Goal: Find specific page/section: Find specific page/section

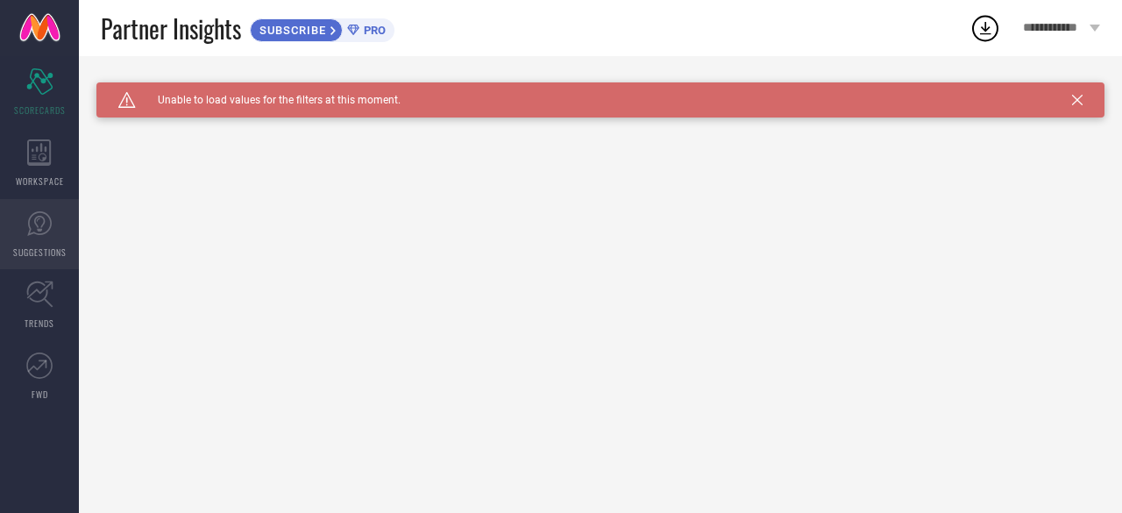
click at [43, 235] on icon at bounding box center [39, 223] width 26 height 26
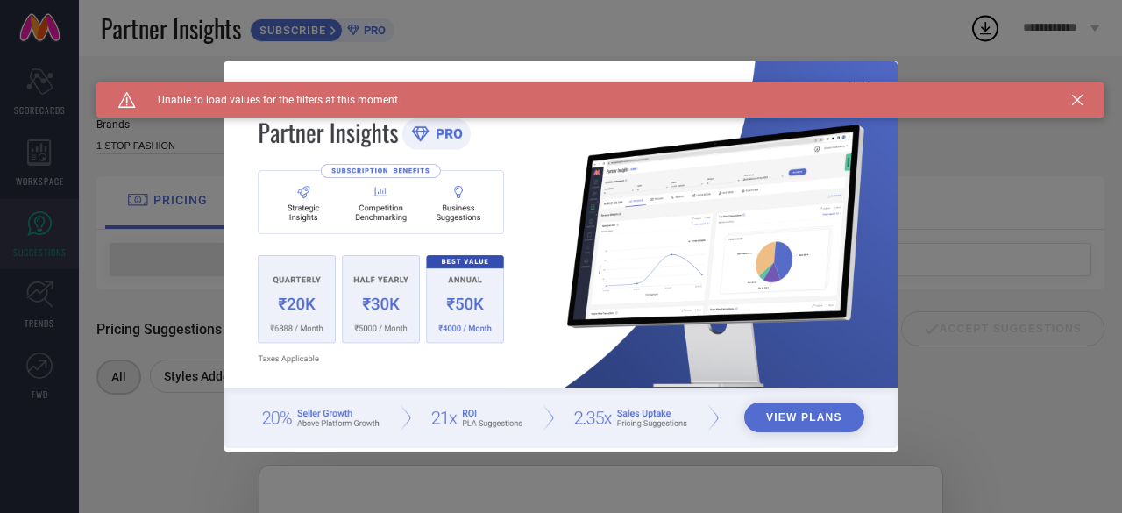
click at [35, 300] on div "View Plans" at bounding box center [561, 256] width 1122 height 513
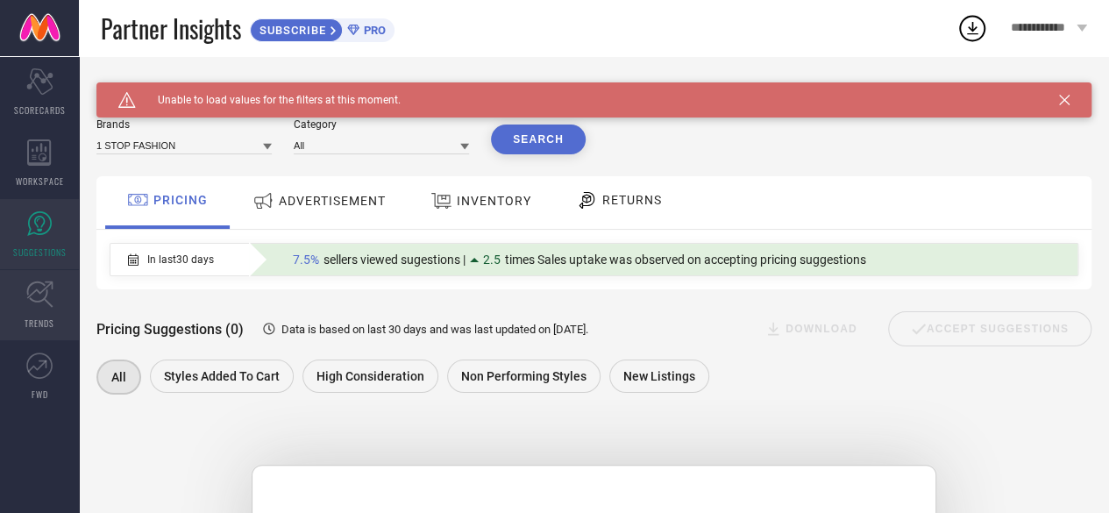
click at [35, 300] on icon at bounding box center [39, 294] width 27 height 27
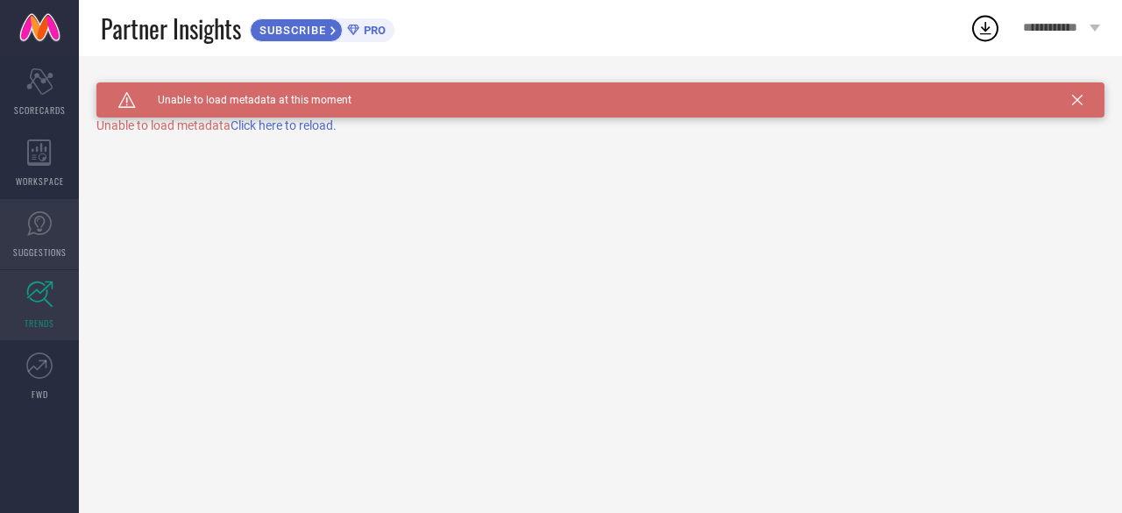
click at [42, 241] on link "SUGGESTIONS" at bounding box center [39, 234] width 79 height 70
